Goal: Information Seeking & Learning: Compare options

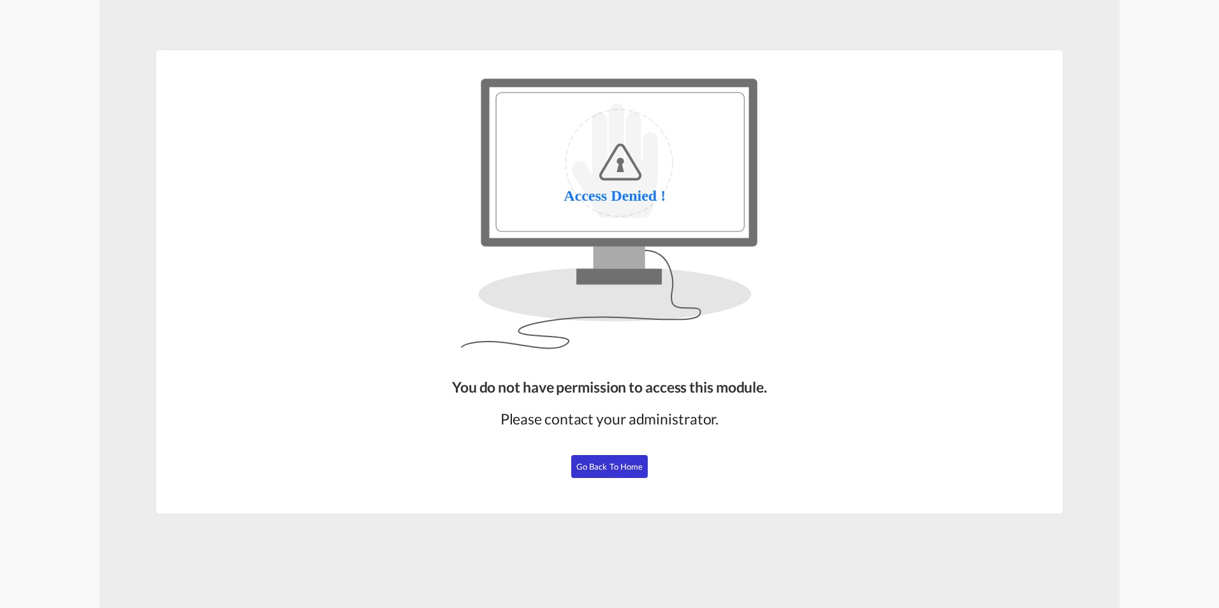
click at [612, 457] on button "Go Back to Home" at bounding box center [609, 466] width 76 height 23
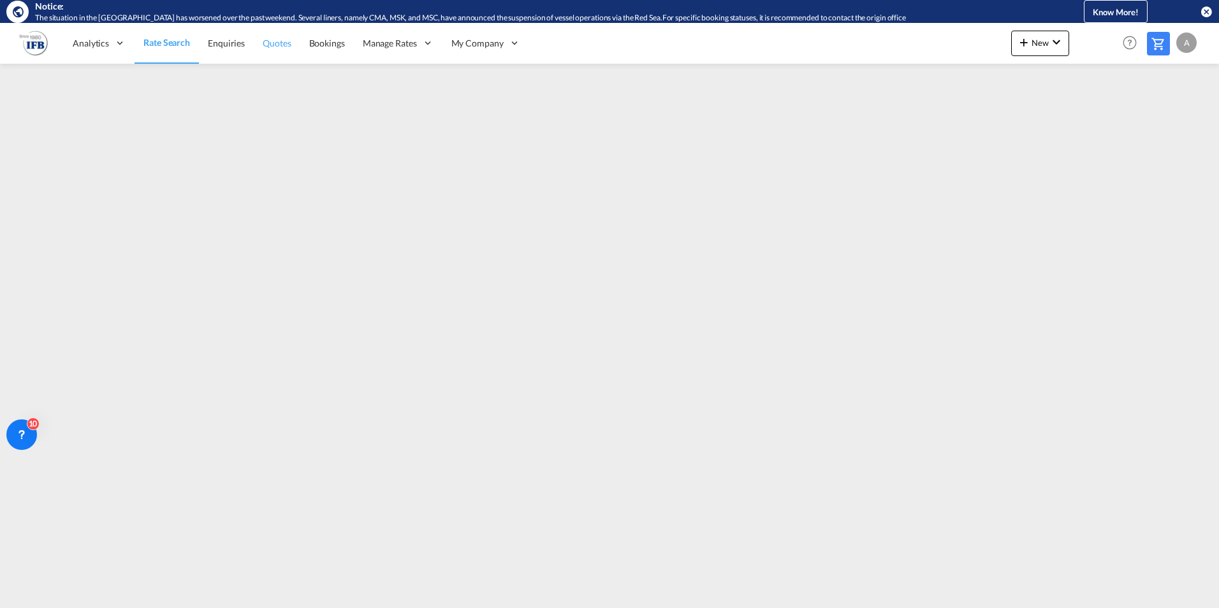
click at [275, 47] on span "Quotes" at bounding box center [277, 43] width 28 height 11
click at [169, 47] on span "Rate Search" at bounding box center [166, 43] width 46 height 11
